Goal: Navigation & Orientation: Find specific page/section

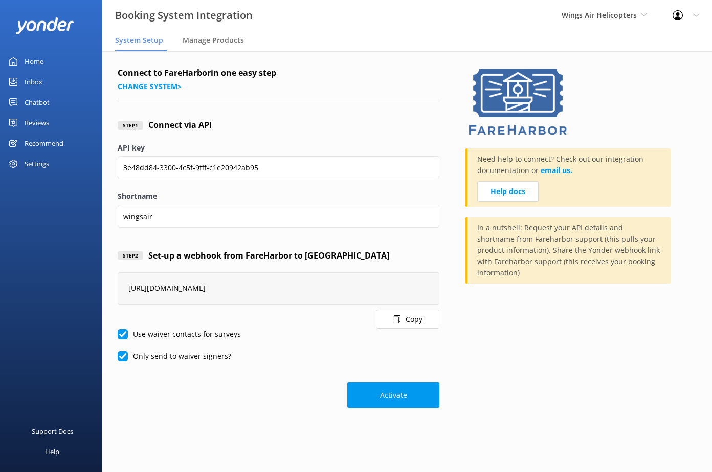
click at [33, 102] on div "Chatbot" at bounding box center [37, 102] width 25 height 20
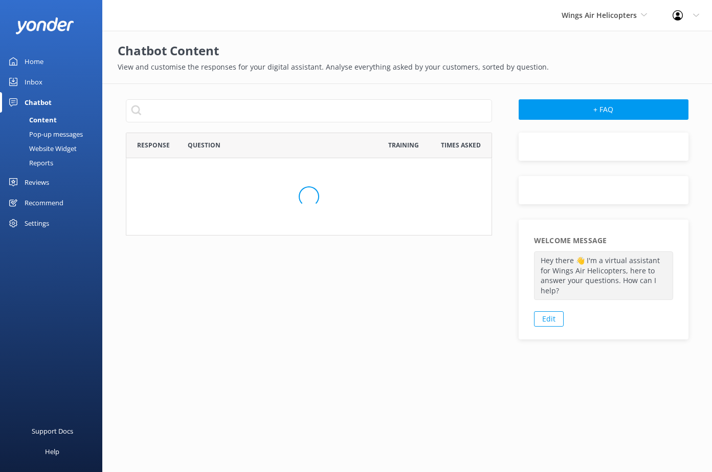
scroll to position [351, 354]
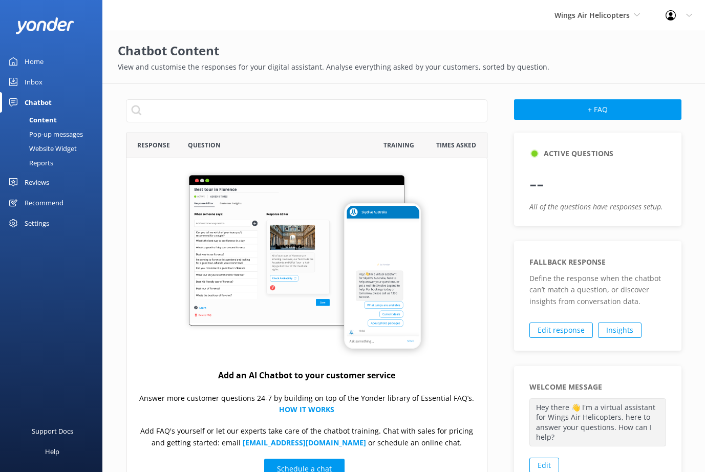
click at [33, 60] on div "Home" at bounding box center [34, 61] width 19 height 20
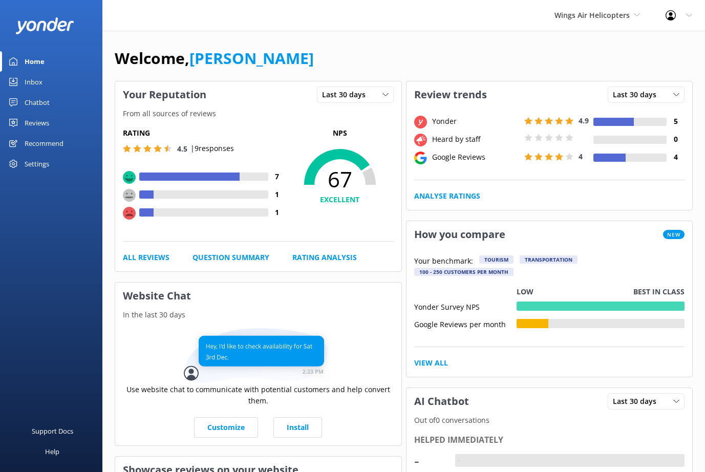
click at [41, 104] on div "Chatbot" at bounding box center [37, 102] width 25 height 20
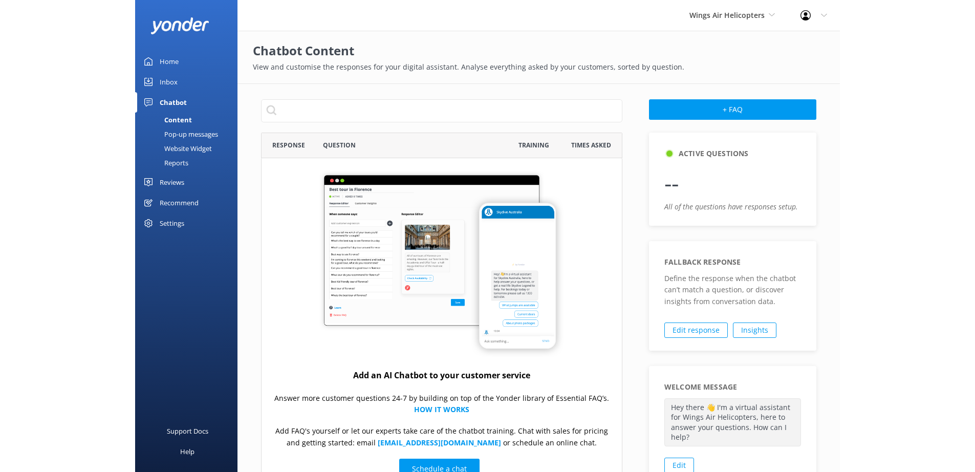
scroll to position [351, 354]
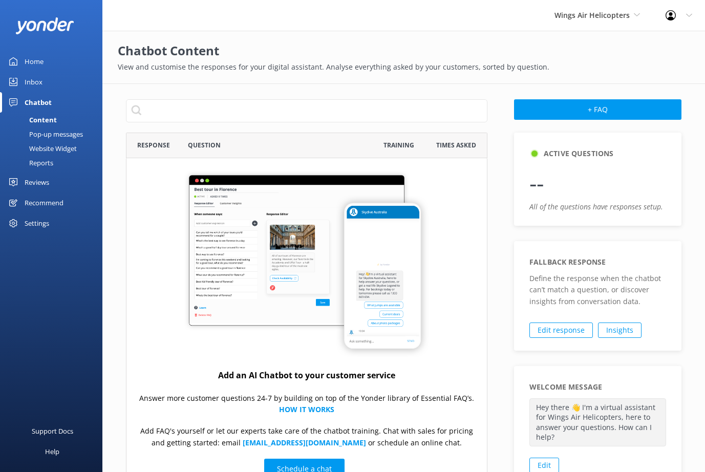
click at [35, 184] on div "Reviews" at bounding box center [37, 182] width 25 height 20
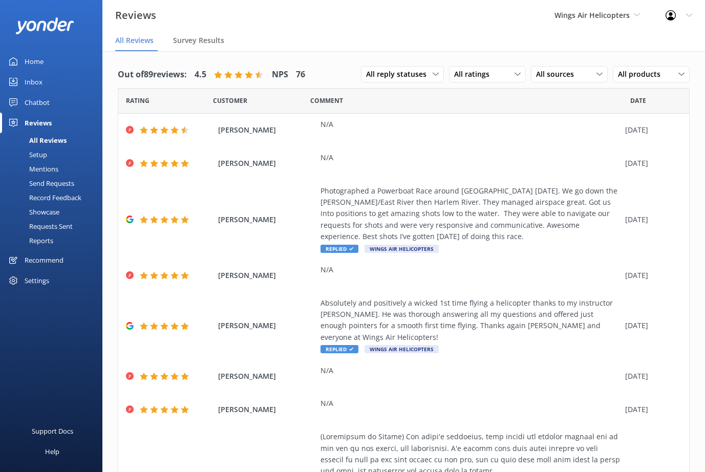
click at [510, 10] on div "Reviews Wings Air Helicopters Yonder Zipline Chad's River Rafting Chipper's Adv…" at bounding box center [352, 15] width 705 height 31
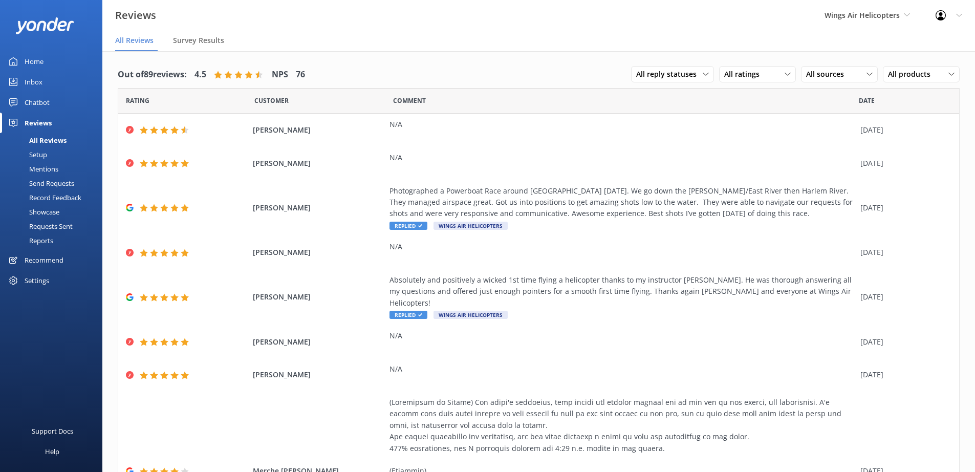
click at [529, 33] on nav "All Reviews Survey Results" at bounding box center [538, 41] width 872 height 20
